Goal: Task Accomplishment & Management: Manage account settings

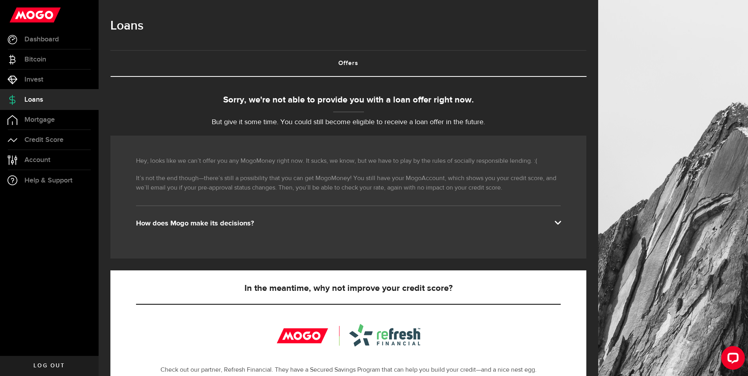
click at [560, 223] on span at bounding box center [557, 222] width 6 height 6
click at [34, 160] on span "Account" at bounding box center [37, 159] width 26 height 7
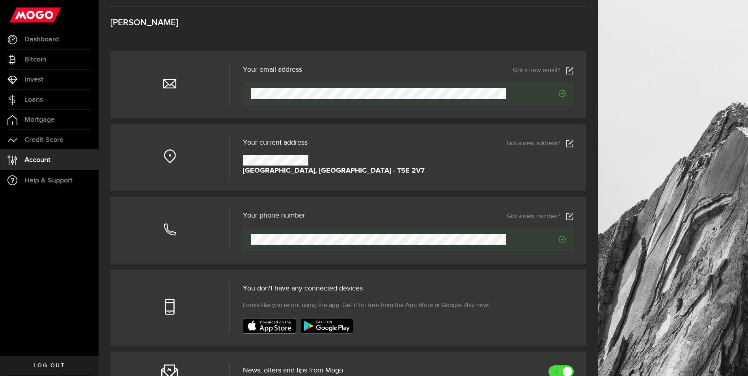
scroll to position [26, 0]
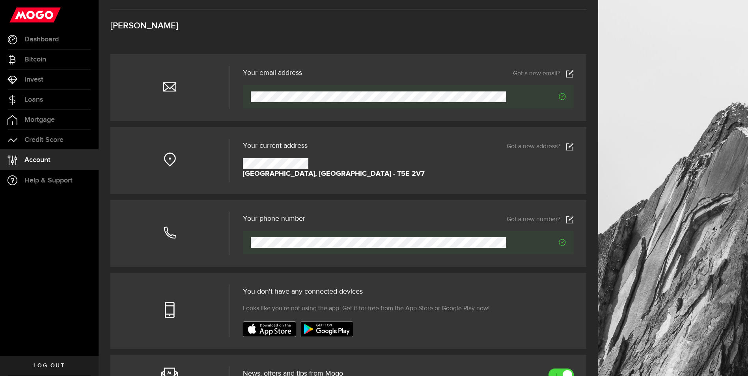
click at [545, 143] on link "Got a new address?" at bounding box center [539, 147] width 67 height 8
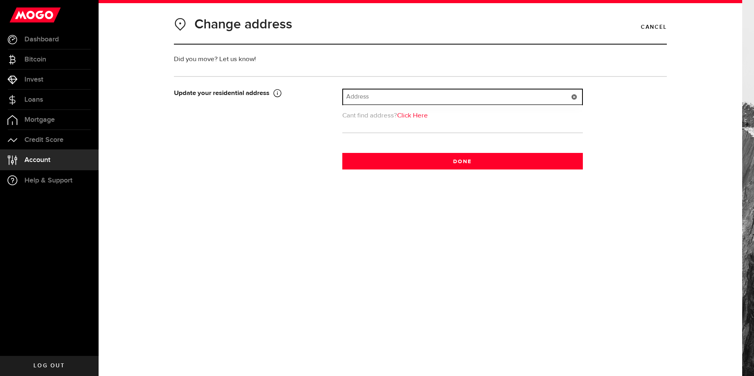
click at [436, 94] on input "text" at bounding box center [462, 96] width 239 height 15
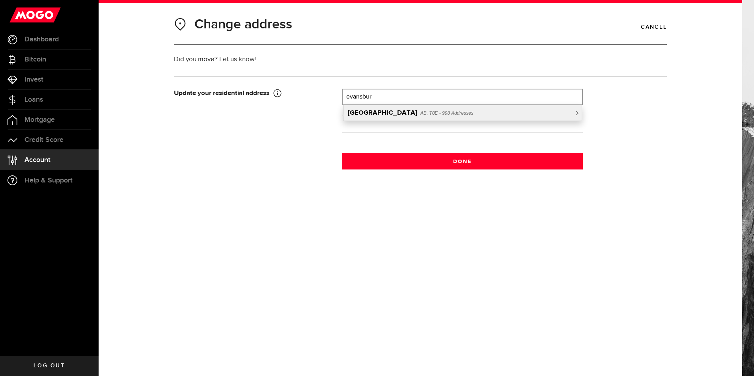
click at [432, 115] on span "AB, T0E - 998 Addresses" at bounding box center [446, 113] width 53 height 6
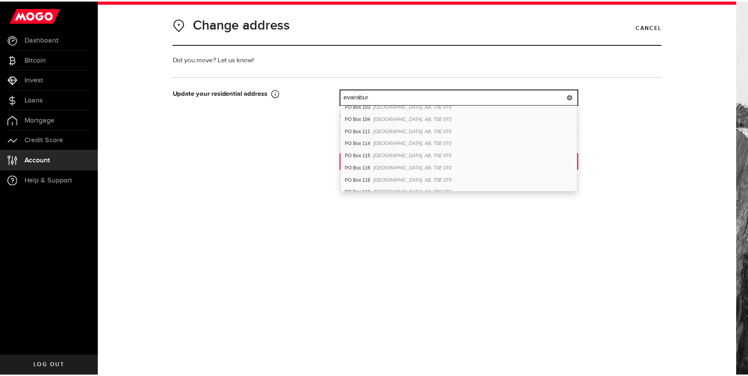
scroll to position [552, 0]
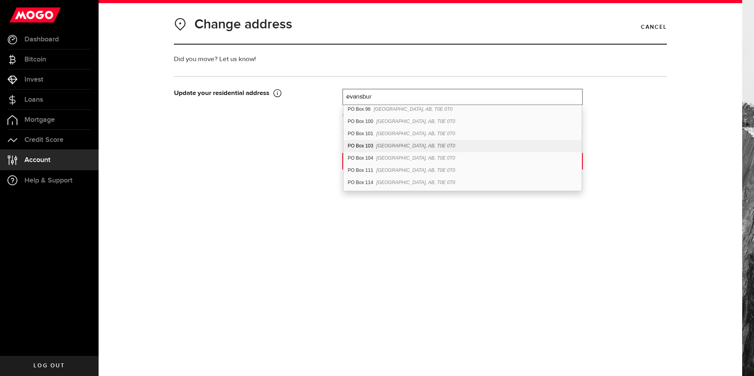
click at [391, 149] on div "[STREET_ADDRESS]" at bounding box center [462, 146] width 238 height 12
type input "PO Box 103"
type input "103"
type input "PO Box"
type input "[GEOGRAPHIC_DATA]"
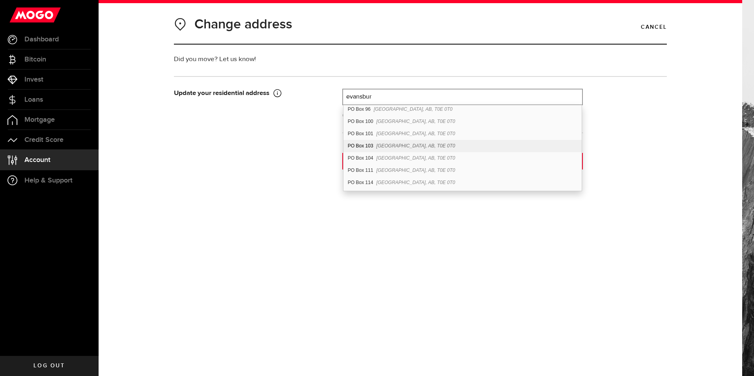
select select "AB"
type input "T0E 0T0"
type input "[GEOGRAPHIC_DATA]"
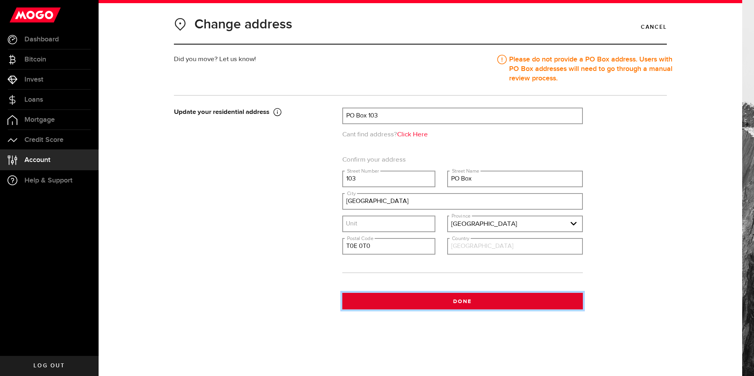
click at [483, 301] on button "Done" at bounding box center [462, 301] width 240 height 17
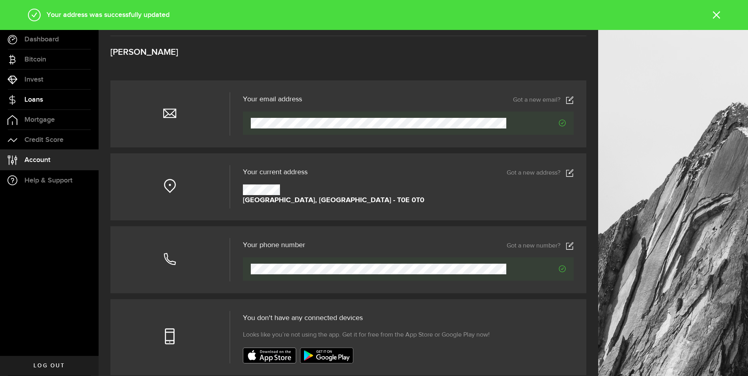
click at [45, 99] on link "Loans" at bounding box center [49, 100] width 99 height 20
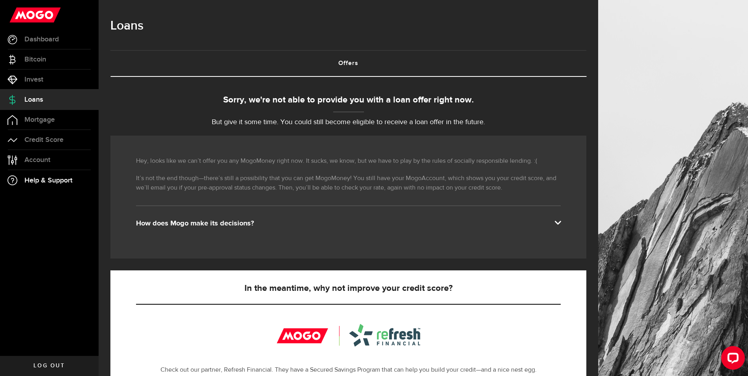
click at [52, 181] on span "Help & Support" at bounding box center [48, 180] width 48 height 7
